Goal: Navigation & Orientation: Find specific page/section

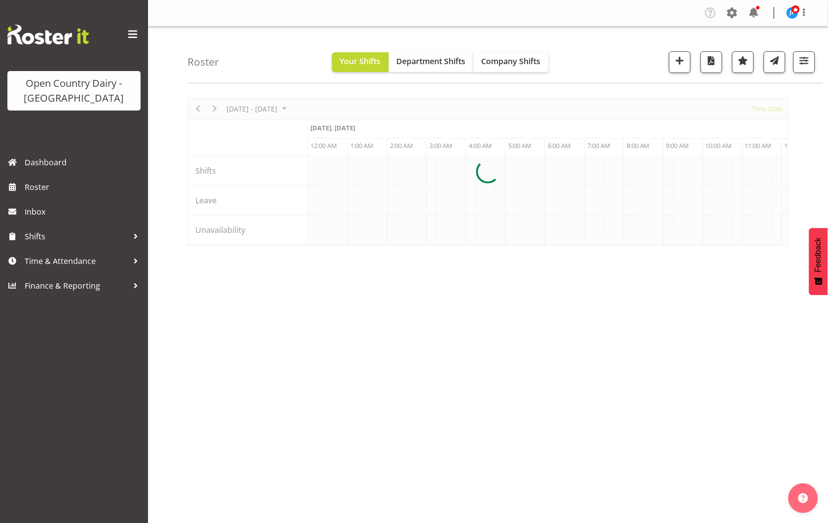
scroll to position [0, 3787]
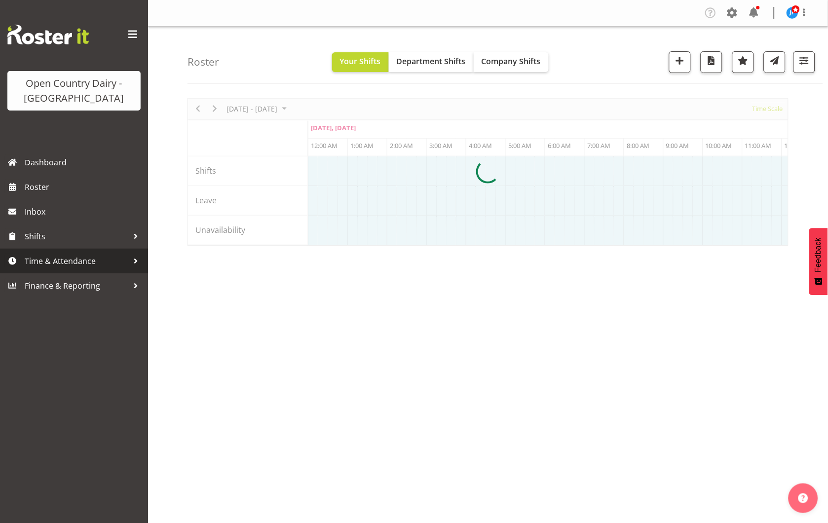
click at [67, 259] on span "Time & Attendance" at bounding box center [77, 260] width 104 height 15
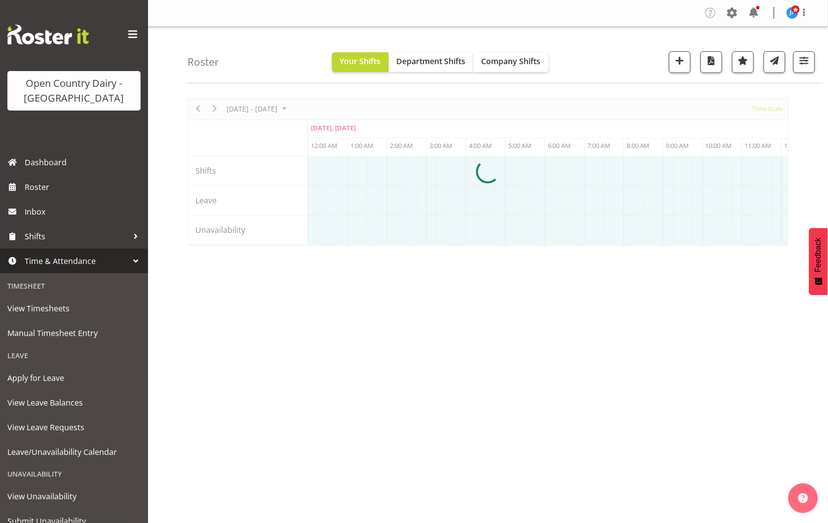
scroll to position [37, 0]
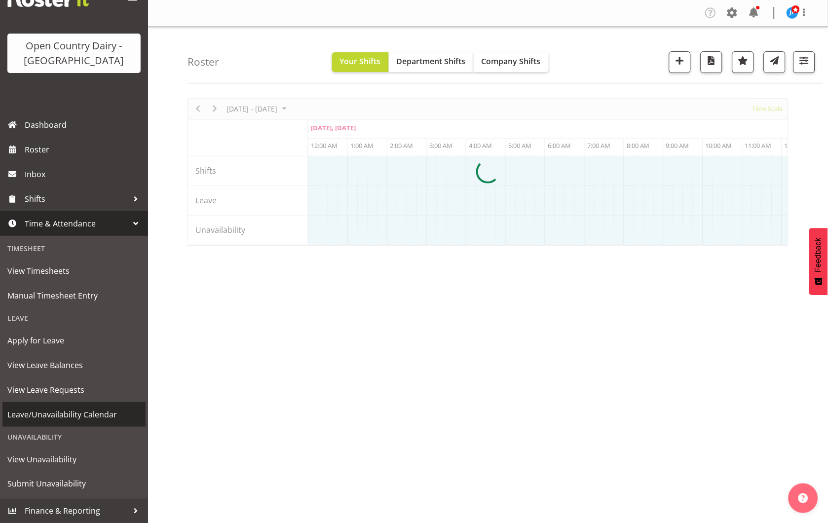
click at [70, 412] on span "Leave/Unavailability Calendar" at bounding box center [73, 414] width 133 height 15
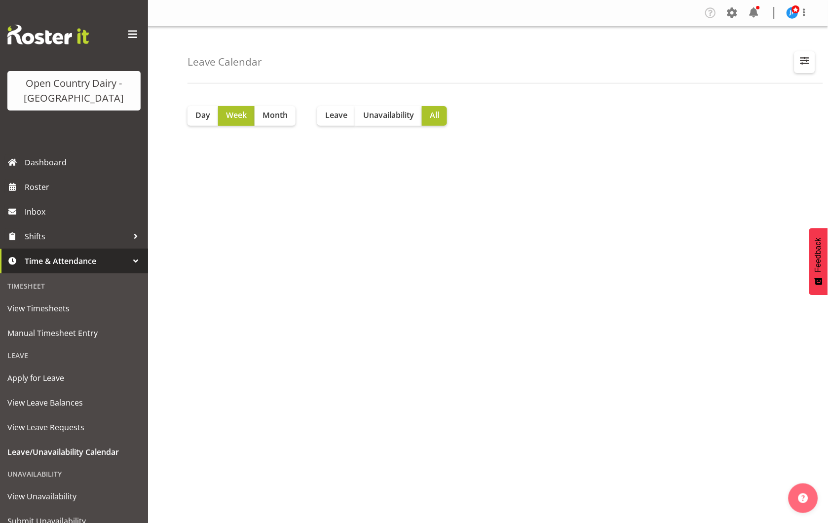
click at [804, 60] on span "button" at bounding box center [804, 60] width 13 height 13
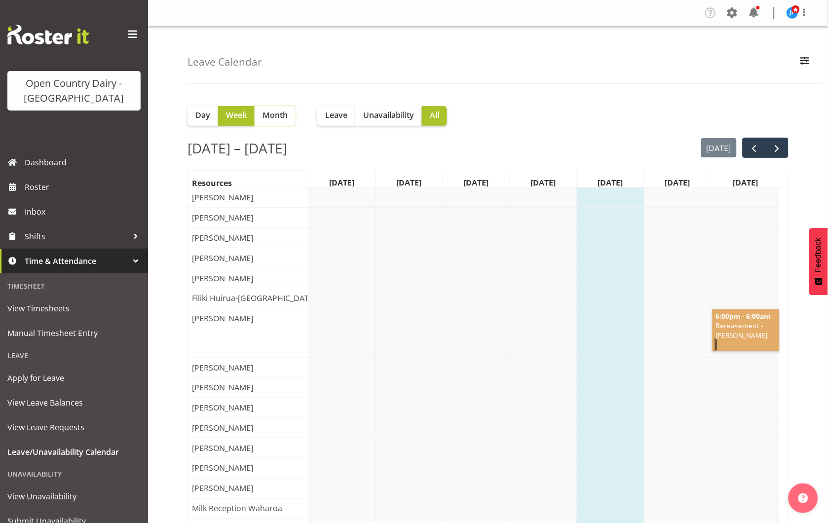
click at [284, 114] on span "Month" at bounding box center [274, 115] width 25 height 12
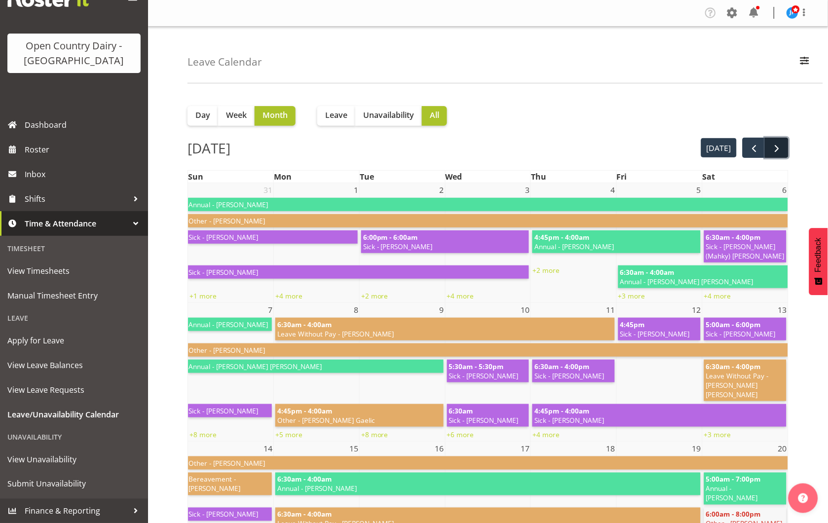
click at [778, 146] on span "next" at bounding box center [777, 149] width 12 height 12
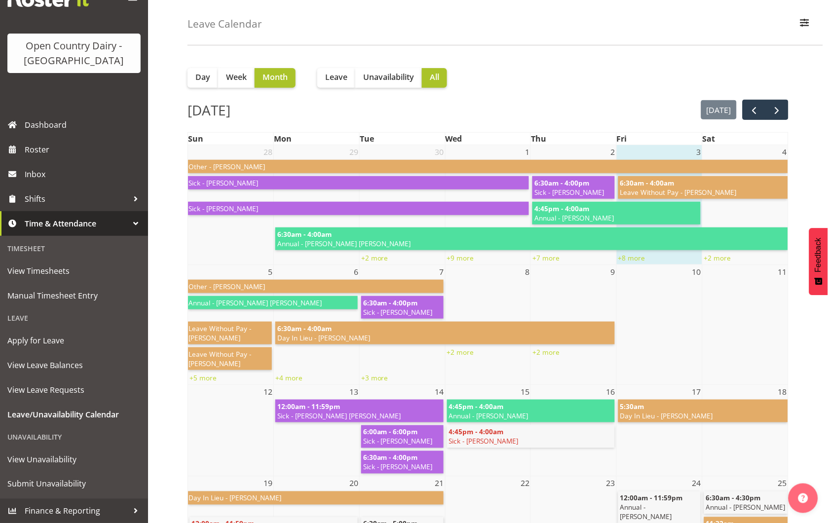
scroll to position [55, 0]
